Goal: Task Accomplishment & Management: Manage account settings

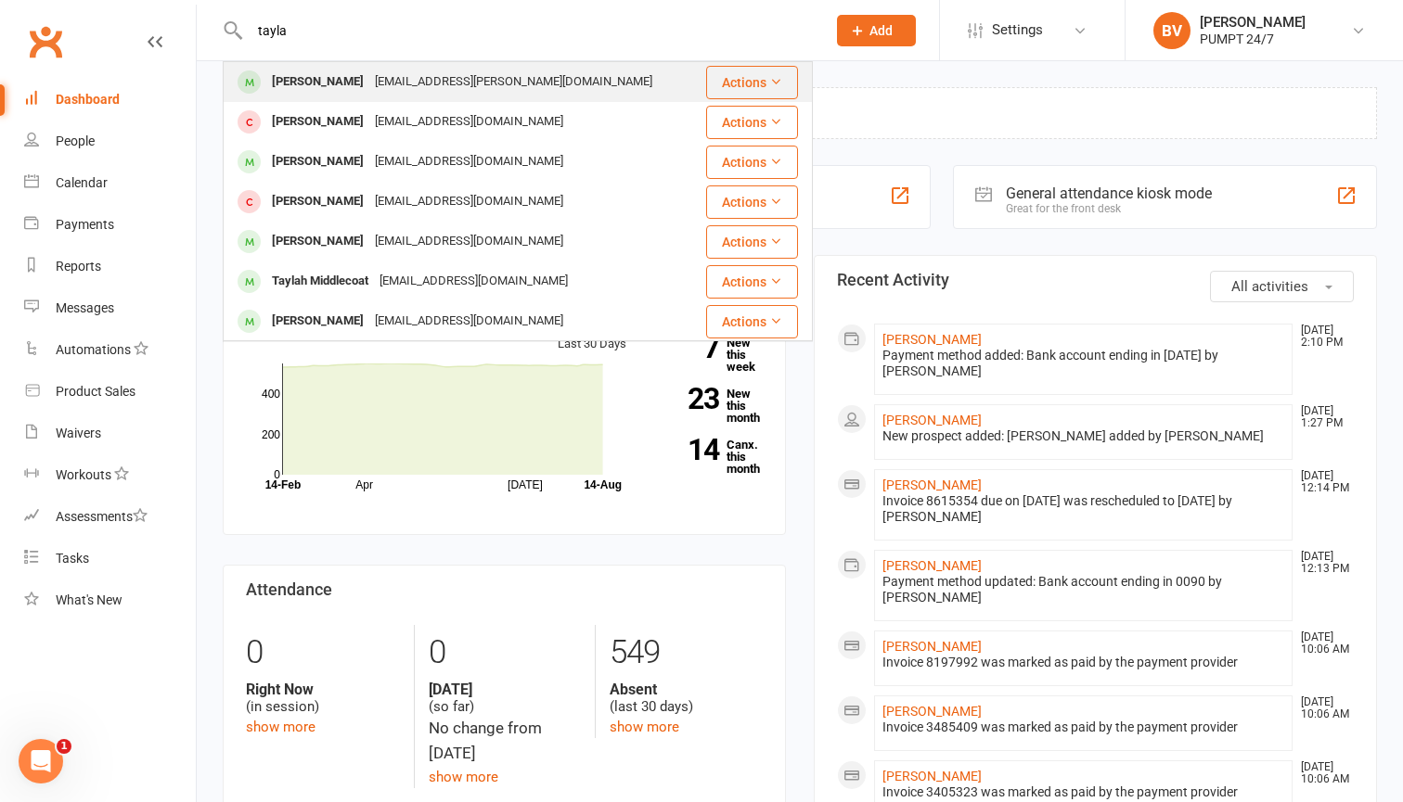
type input "tayla"
click at [539, 73] on div "[EMAIL_ADDRESS][PERSON_NAME][DOMAIN_NAME]" at bounding box center [513, 82] width 288 height 27
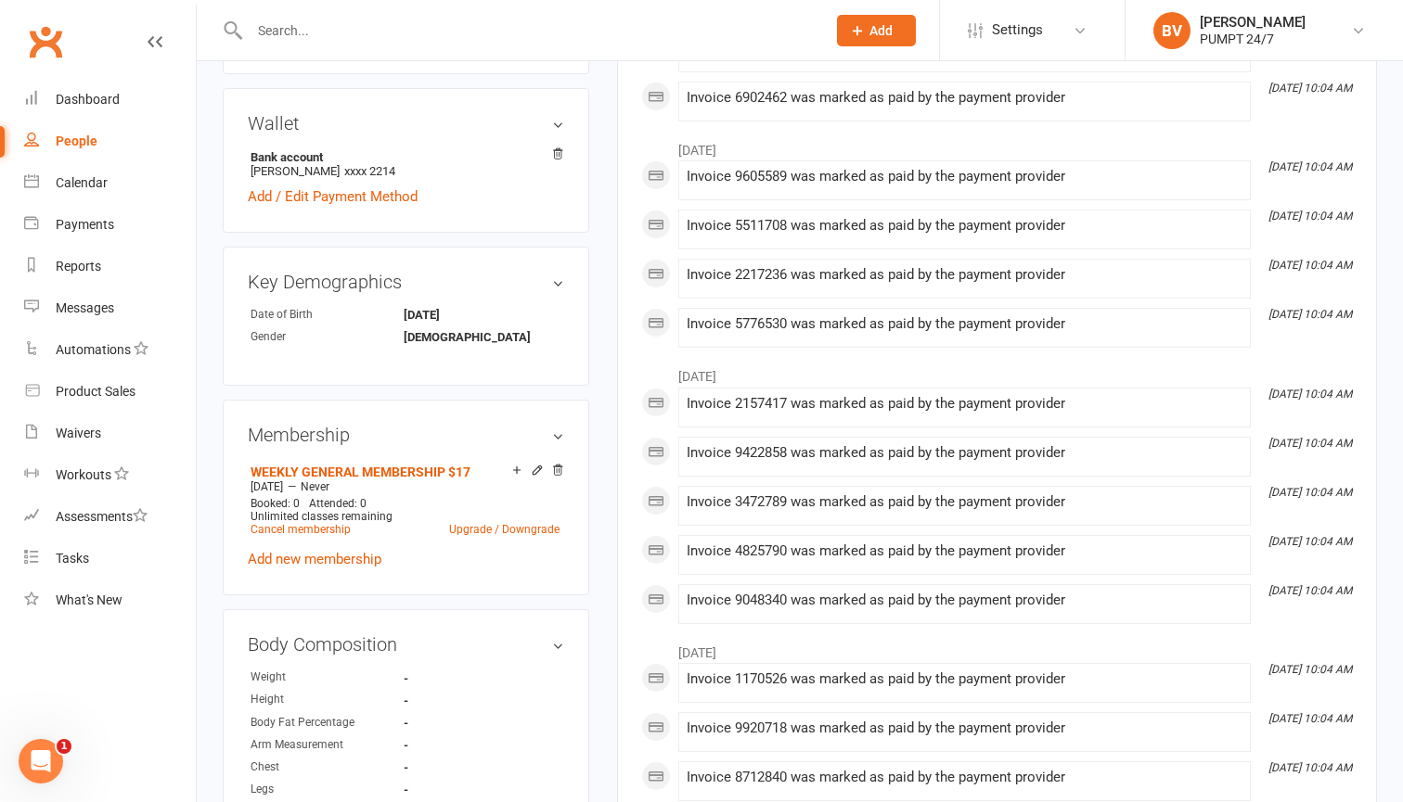
scroll to position [639, 0]
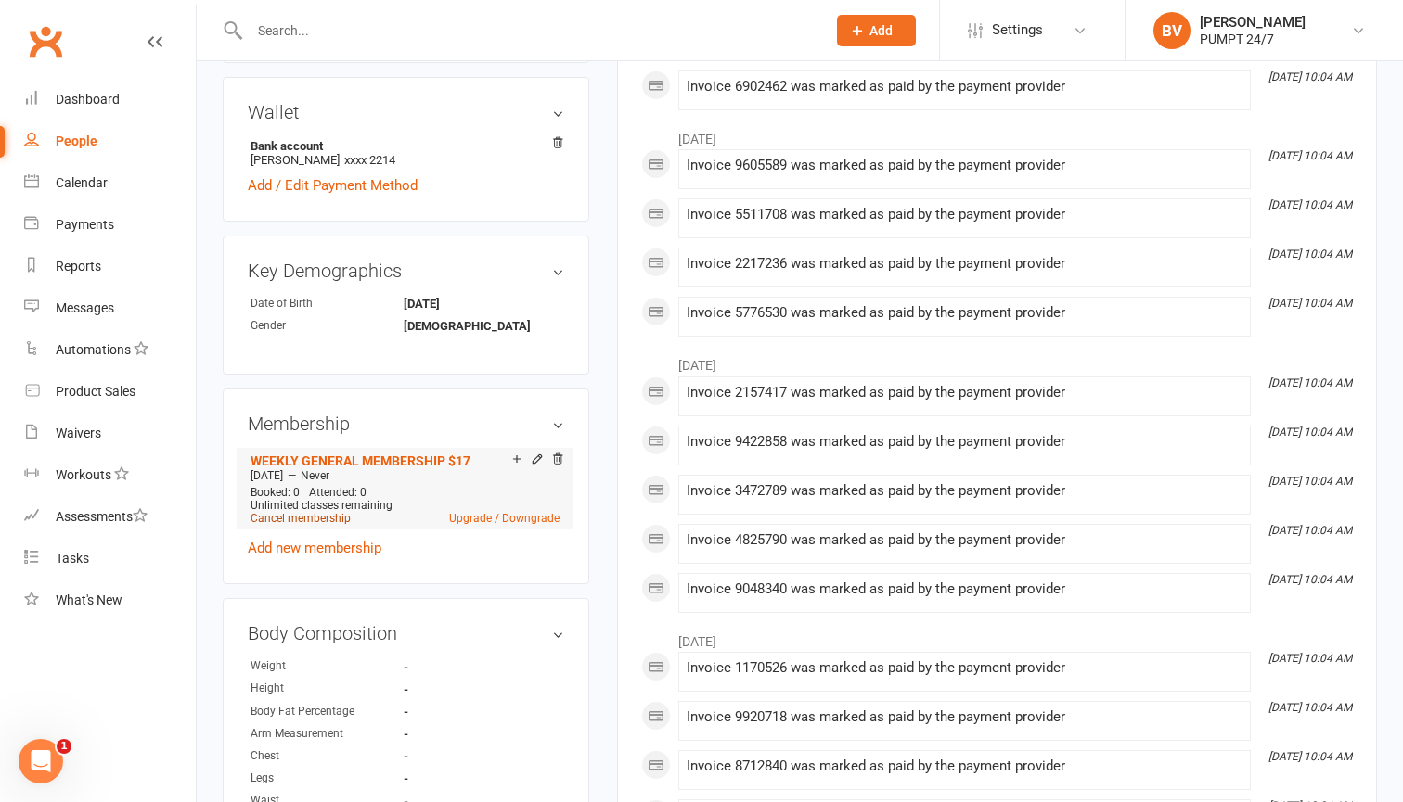
click at [344, 512] on link "Cancel membership" at bounding box center [300, 518] width 100 height 13
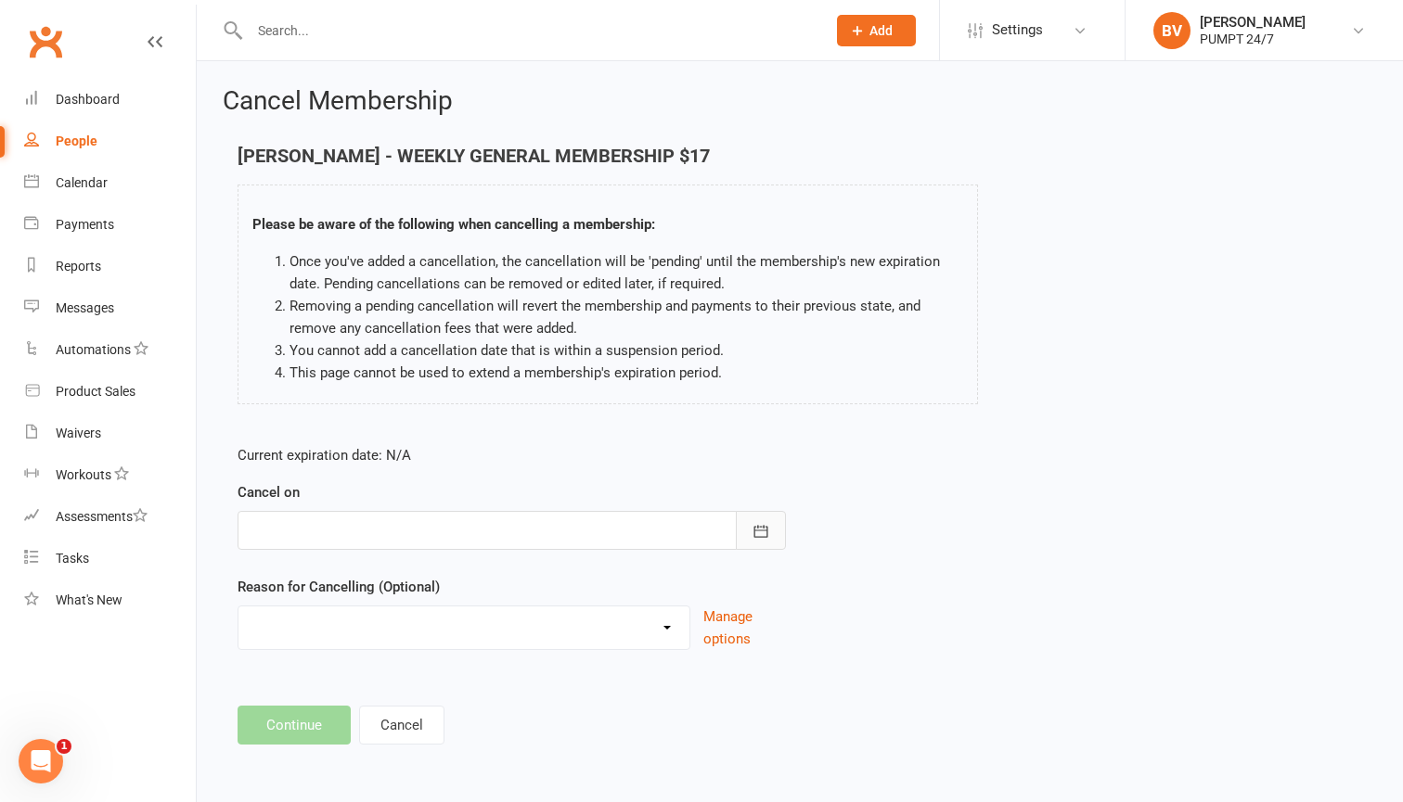
click at [771, 519] on button "button" at bounding box center [761, 530] width 50 height 39
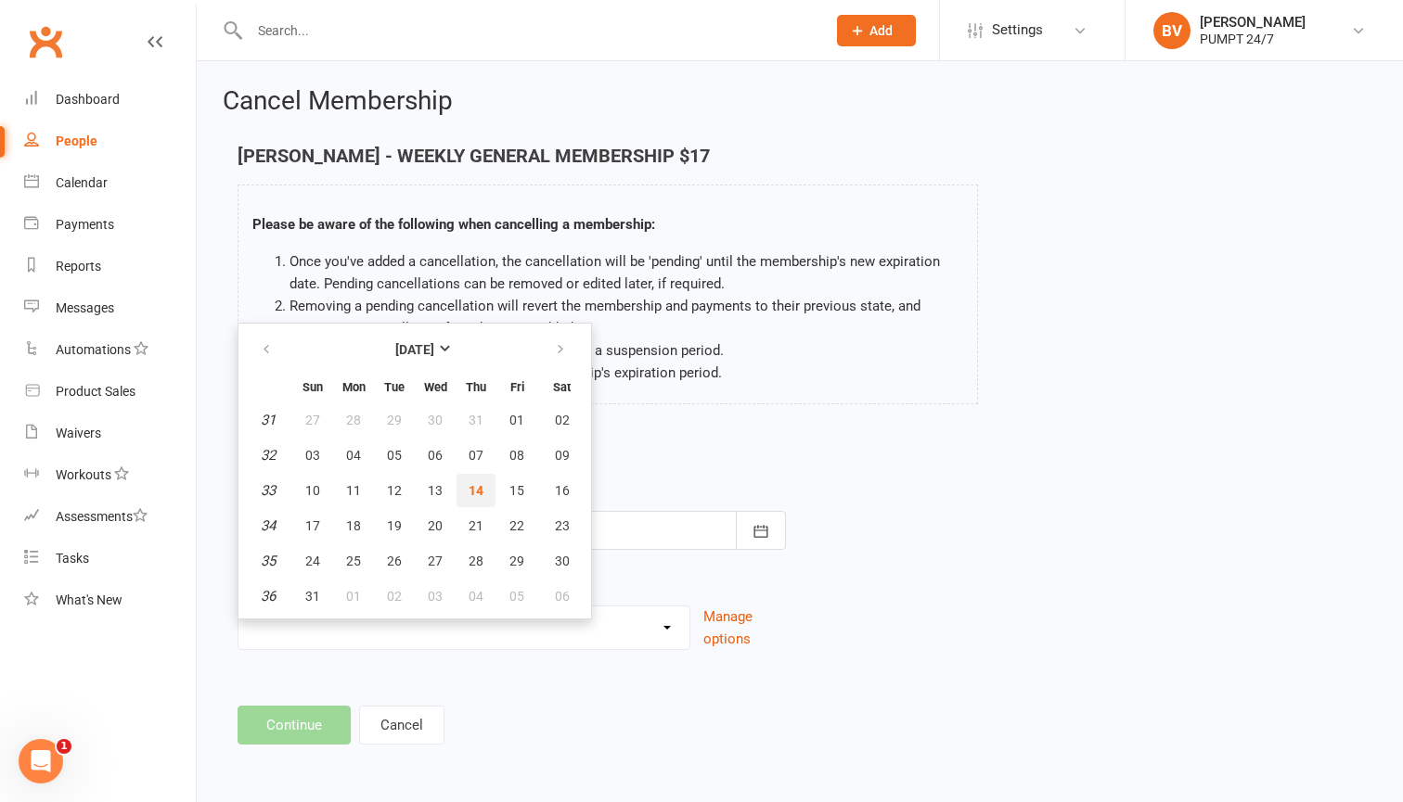
click at [469, 488] on span "14" at bounding box center [475, 490] width 15 height 15
type input "[DATE]"
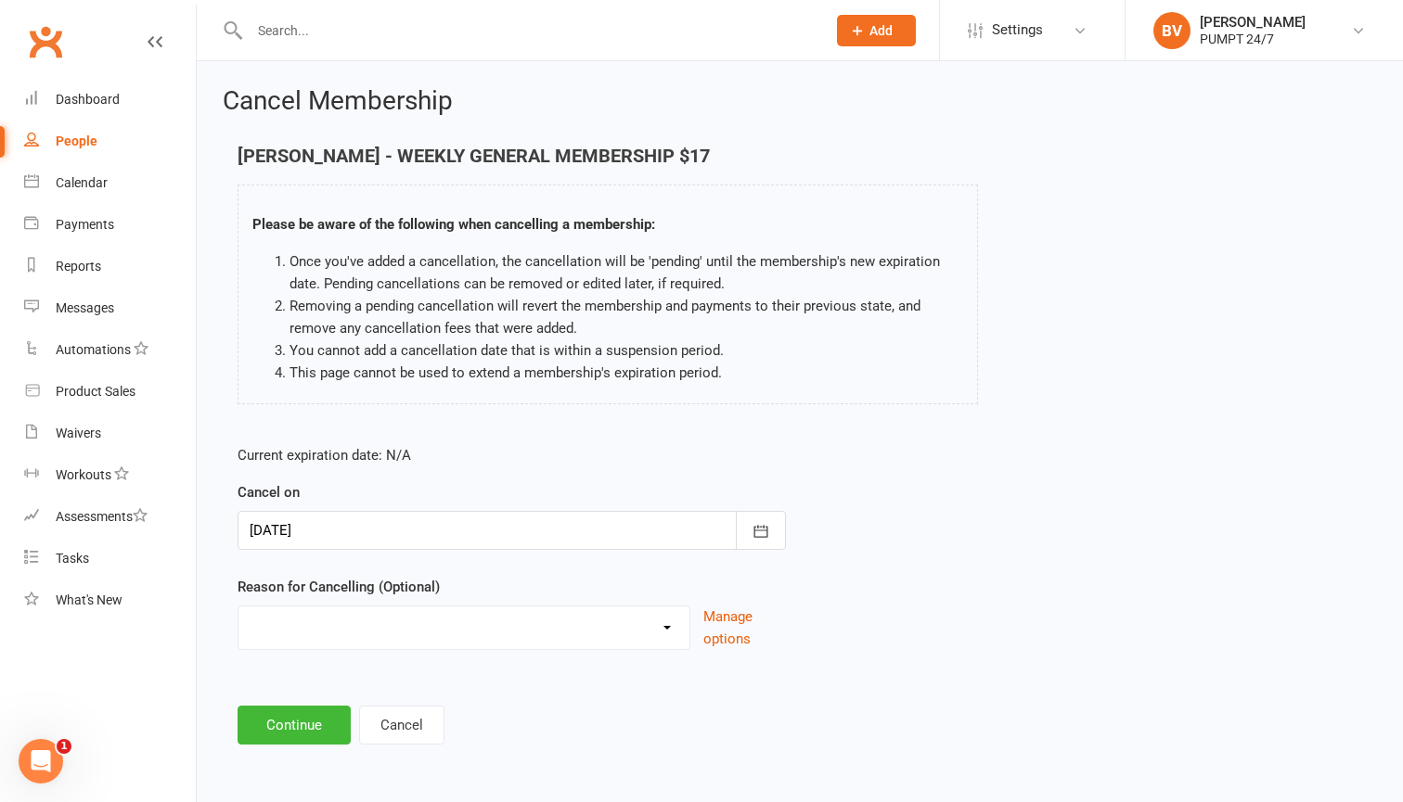
select select "2"
click at [403, 719] on input at bounding box center [511, 725] width 548 height 39
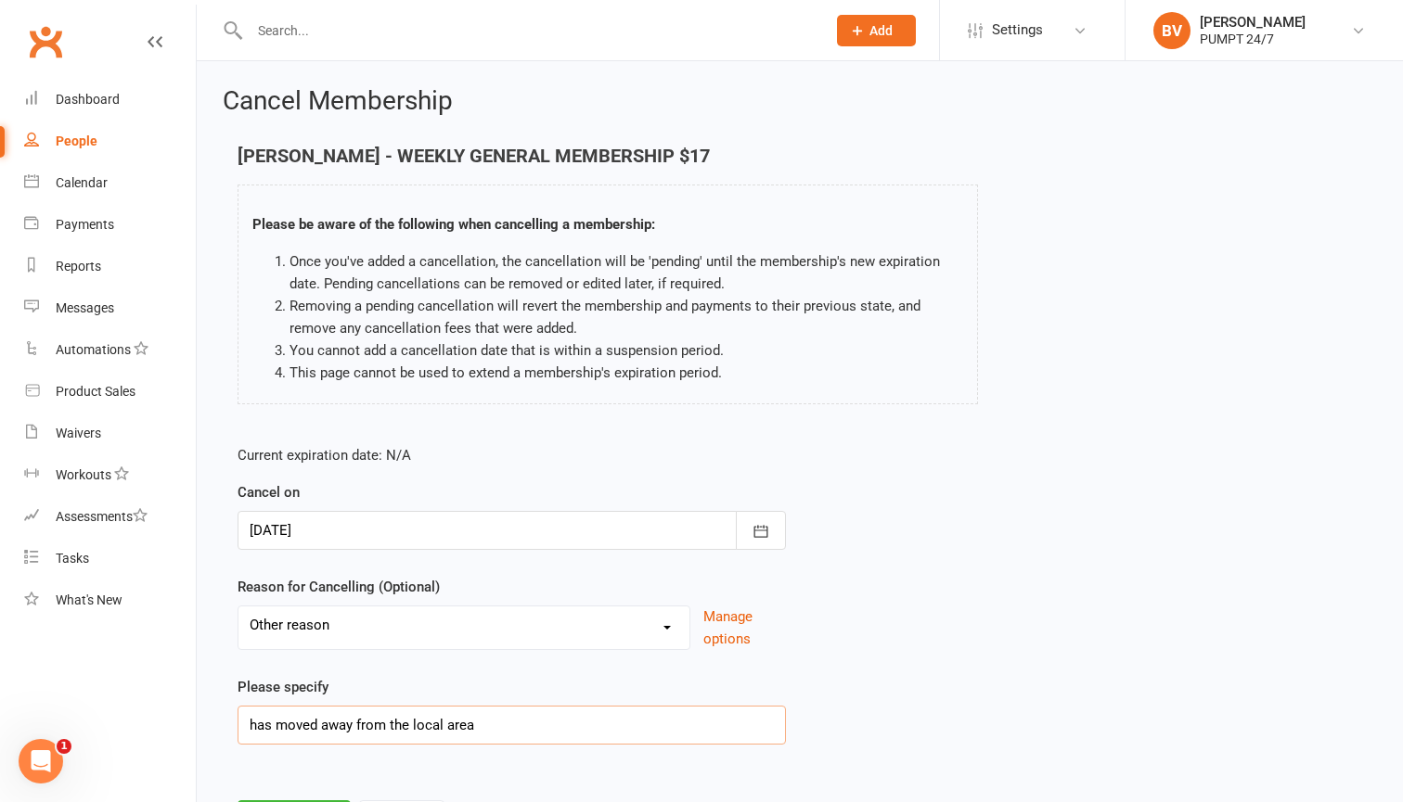
type input "has moved away from the local area"
click at [1007, 635] on div "Current expiration date: N/A Cancel on [DATE] [DATE] Sun Mon Tue Wed Thu Fri Sa…" at bounding box center [800, 600] width 1152 height 340
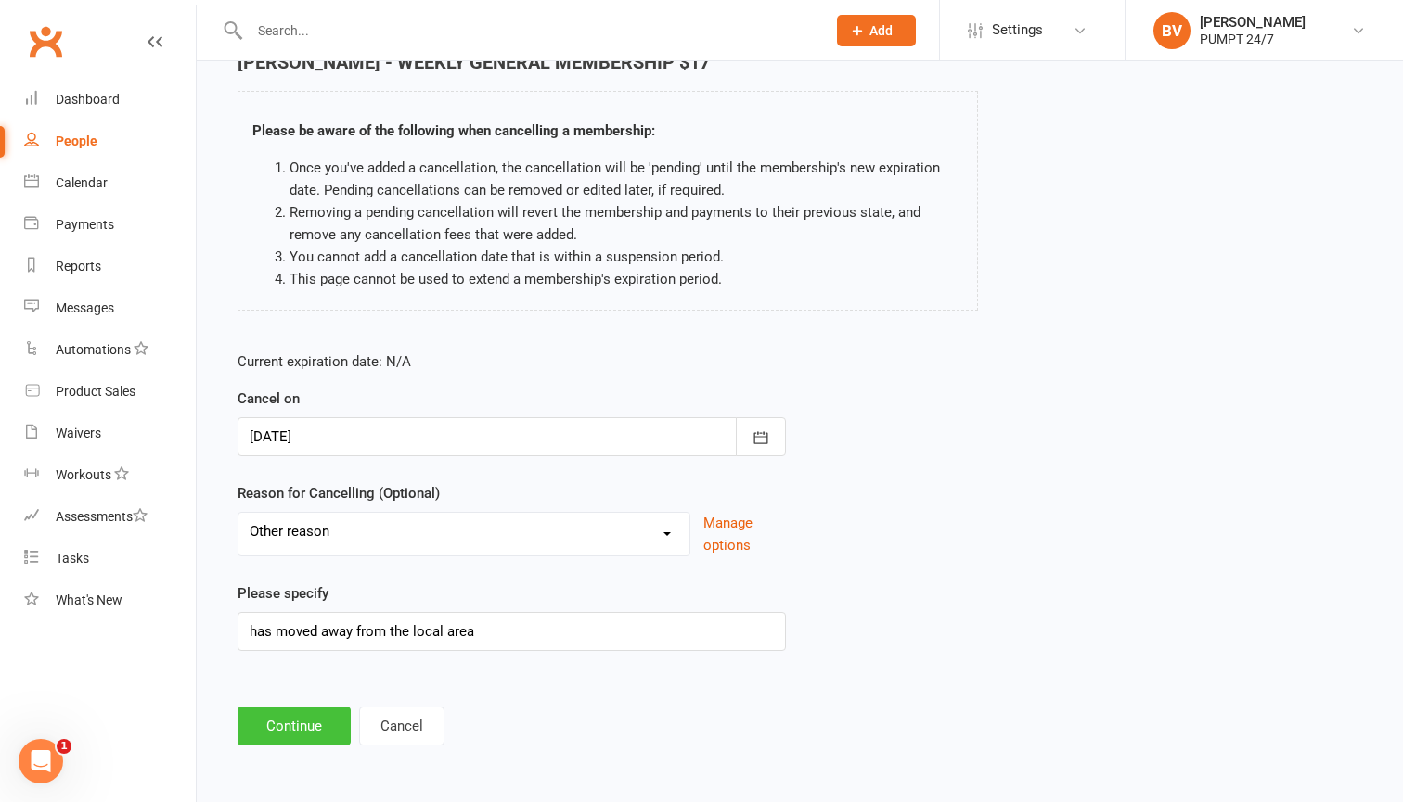
scroll to position [109, 0]
click at [289, 720] on button "Continue" at bounding box center [293, 726] width 113 height 39
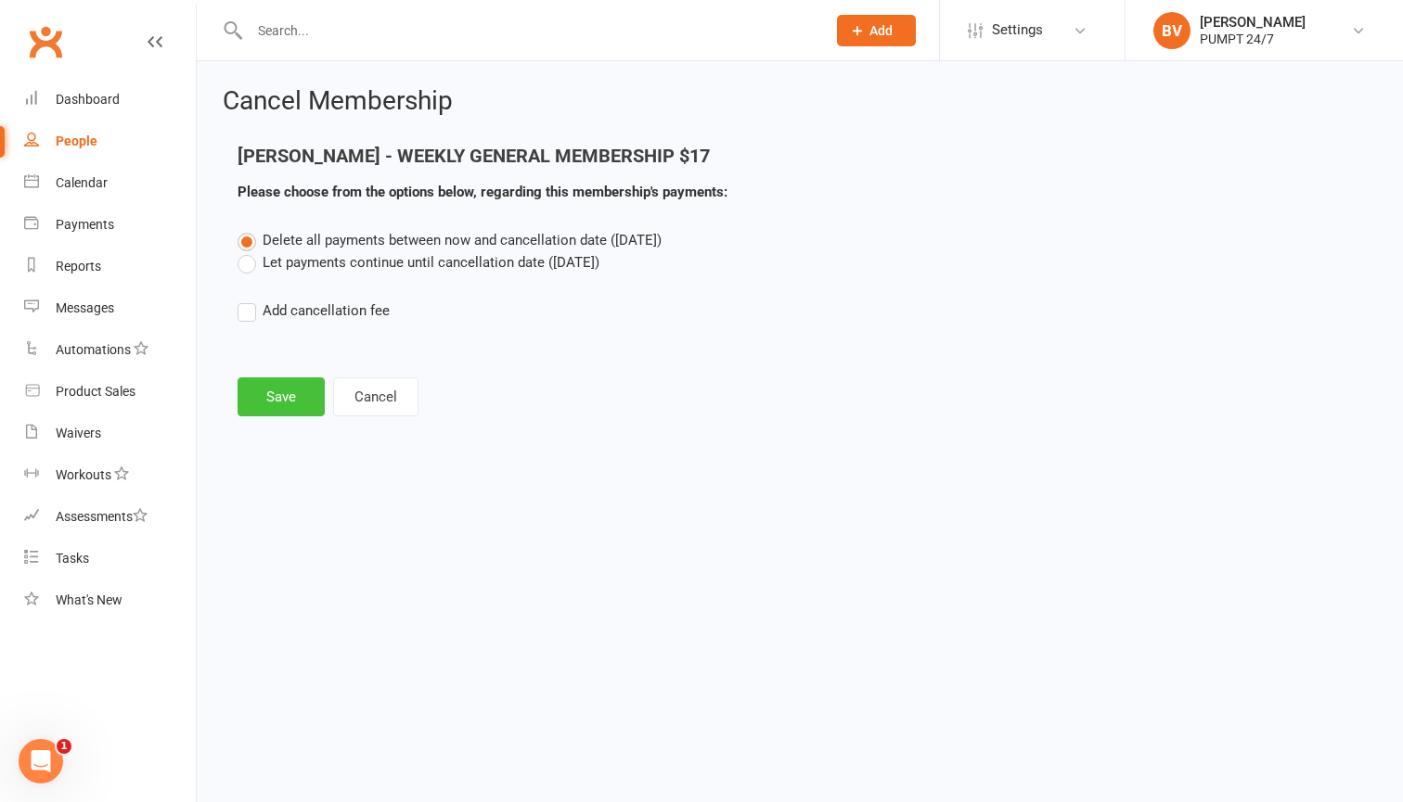
click at [281, 399] on button "Save" at bounding box center [280, 397] width 87 height 39
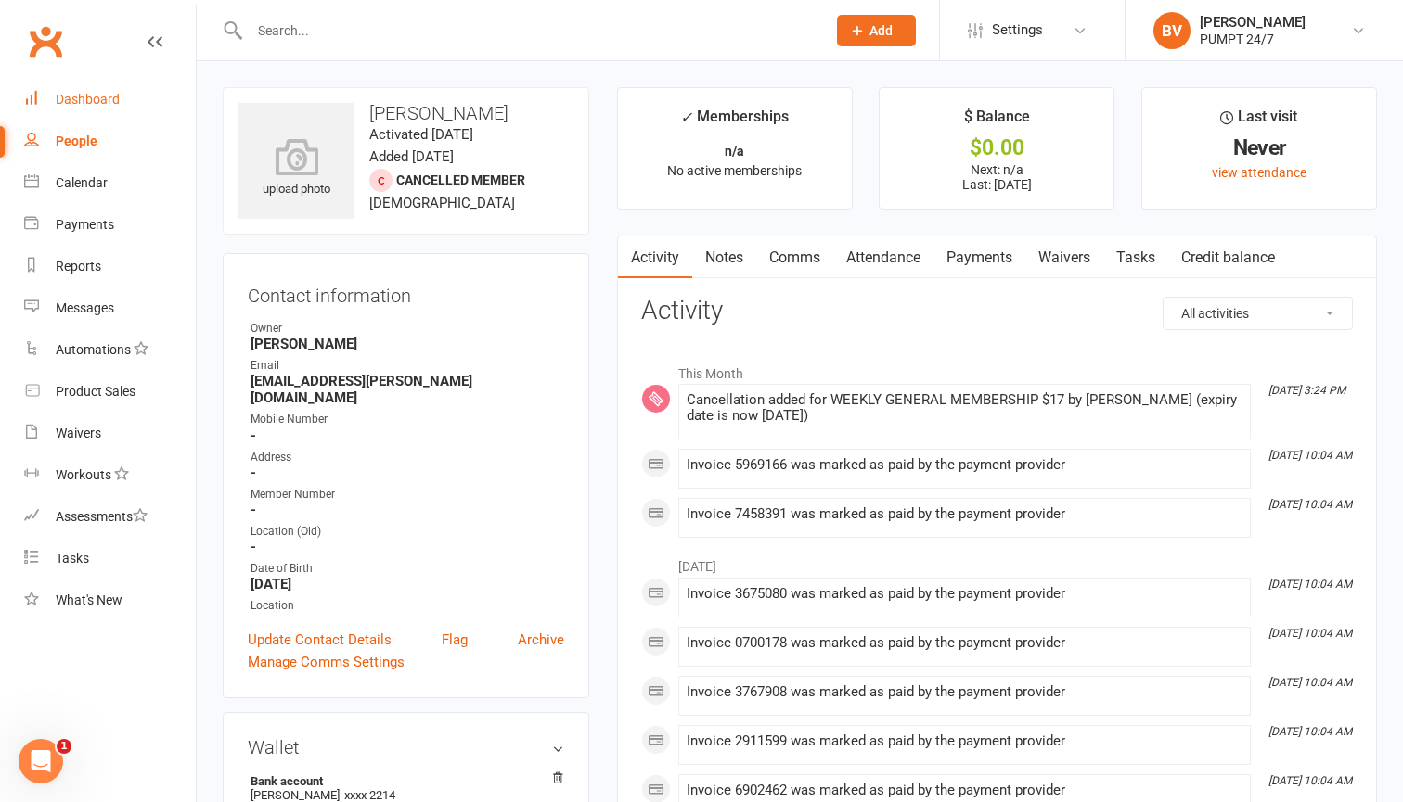
click at [84, 108] on link "Dashboard" at bounding box center [110, 100] width 172 height 42
